Goal: Navigation & Orientation: Find specific page/section

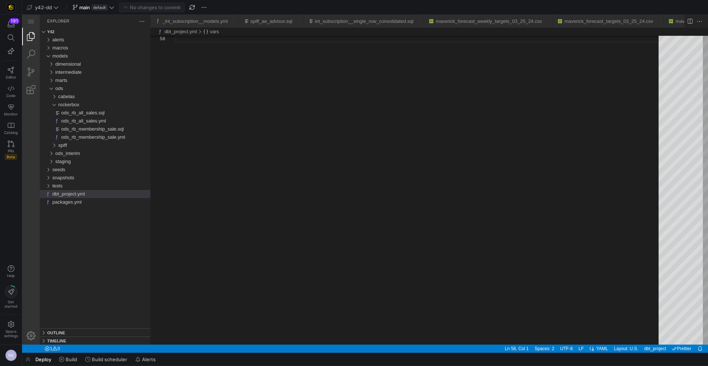
scroll to position [46, 0]
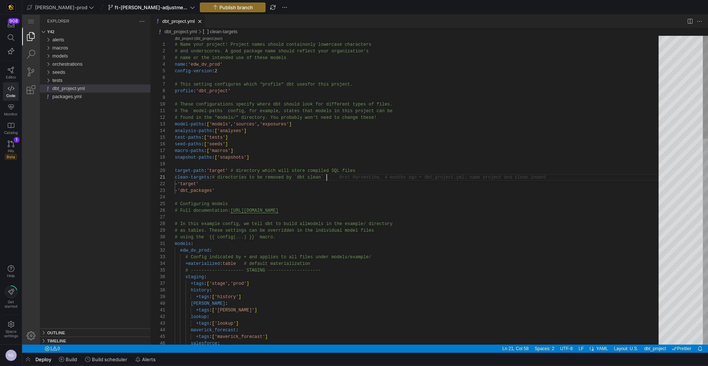
scroll to position [0, 152]
click at [133, 9] on span "ft-[PERSON_NAME]-adjustments" at bounding box center [152, 7] width 74 height 6
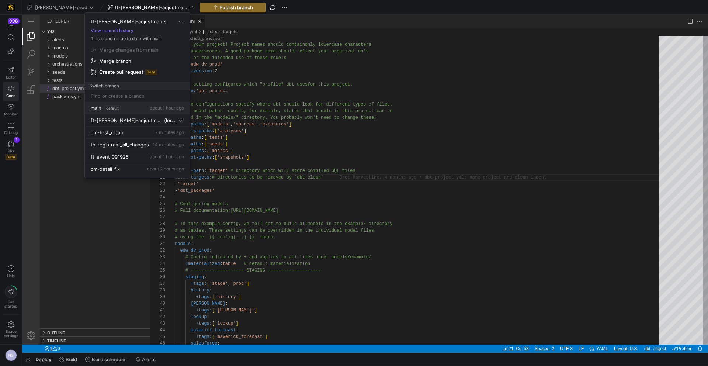
click at [108, 110] on span "default" at bounding box center [112, 108] width 16 height 6
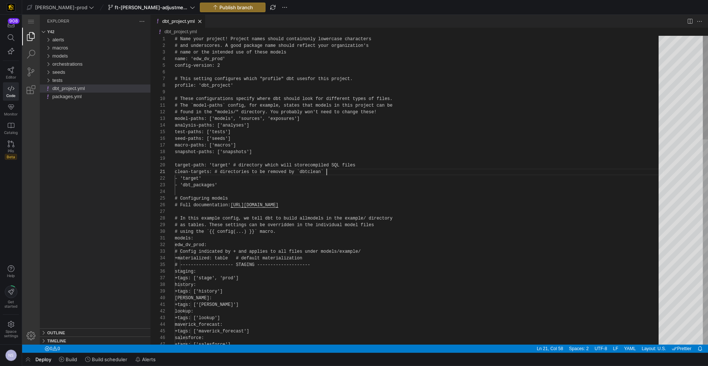
scroll to position [0, 152]
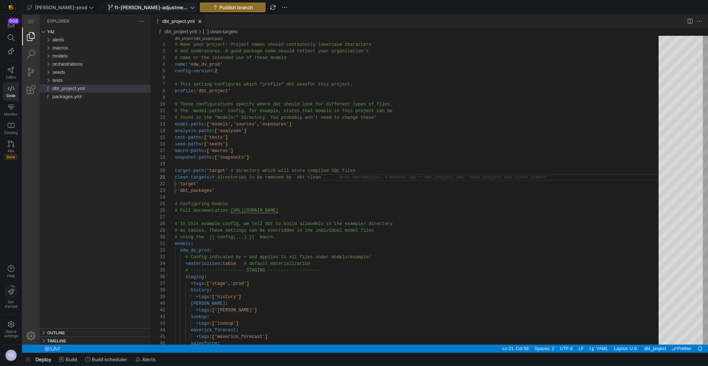
click at [129, 6] on span "ft-[PERSON_NAME]-adjustments" at bounding box center [152, 7] width 74 height 6
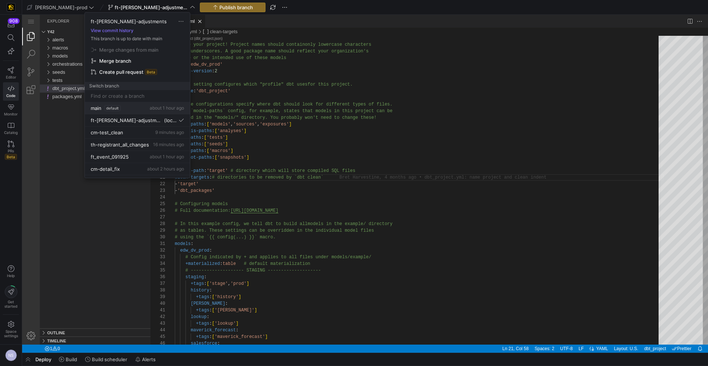
click at [115, 113] on button "main default about 1 hour ago" at bounding box center [137, 108] width 105 height 12
